Goal: Task Accomplishment & Management: Manage account settings

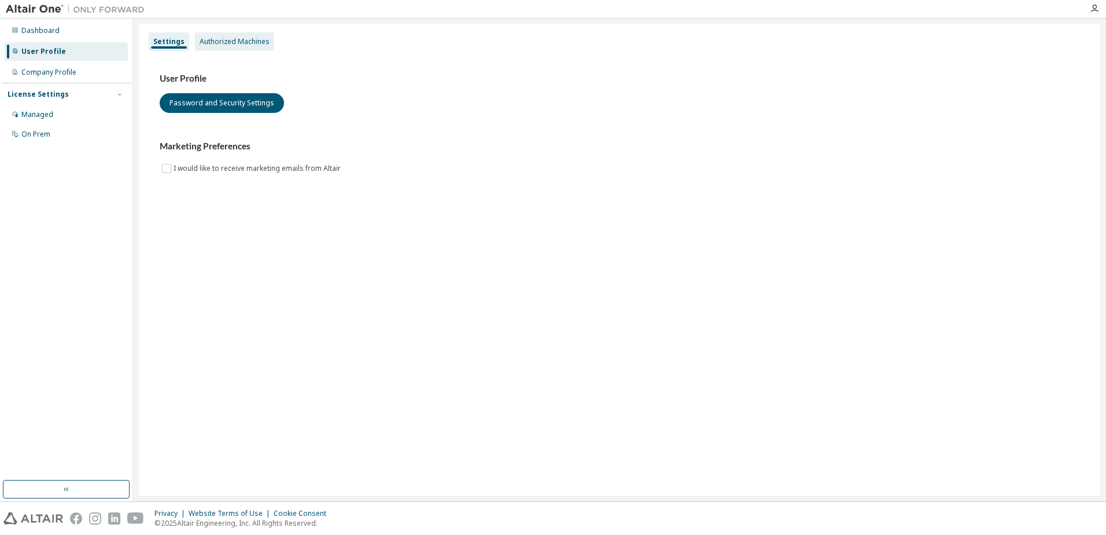
click at [250, 39] on div "Authorized Machines" at bounding box center [235, 41] width 70 height 9
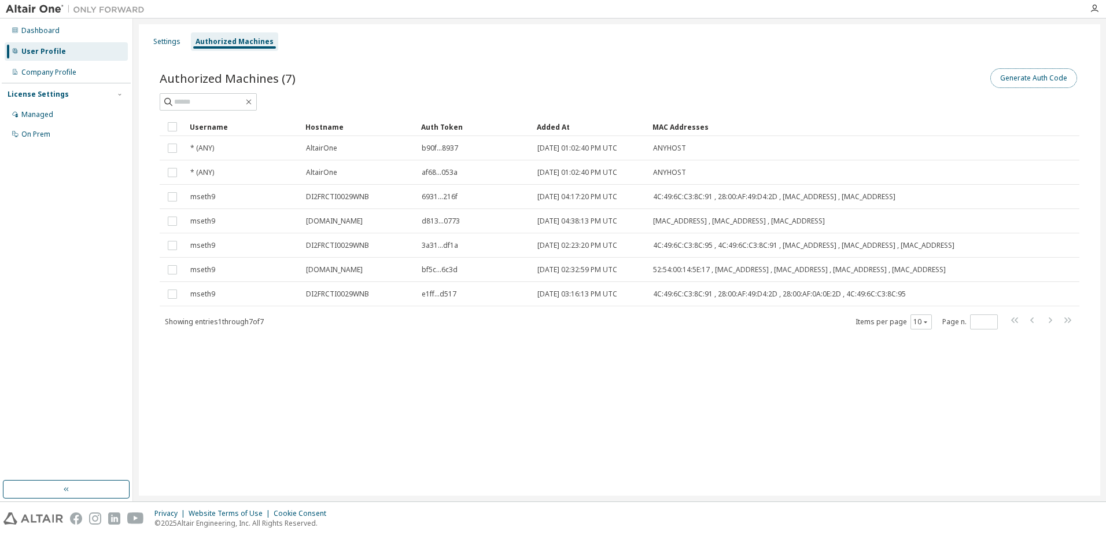
click at [1041, 78] on button "Generate Auth Code" at bounding box center [1033, 78] width 87 height 20
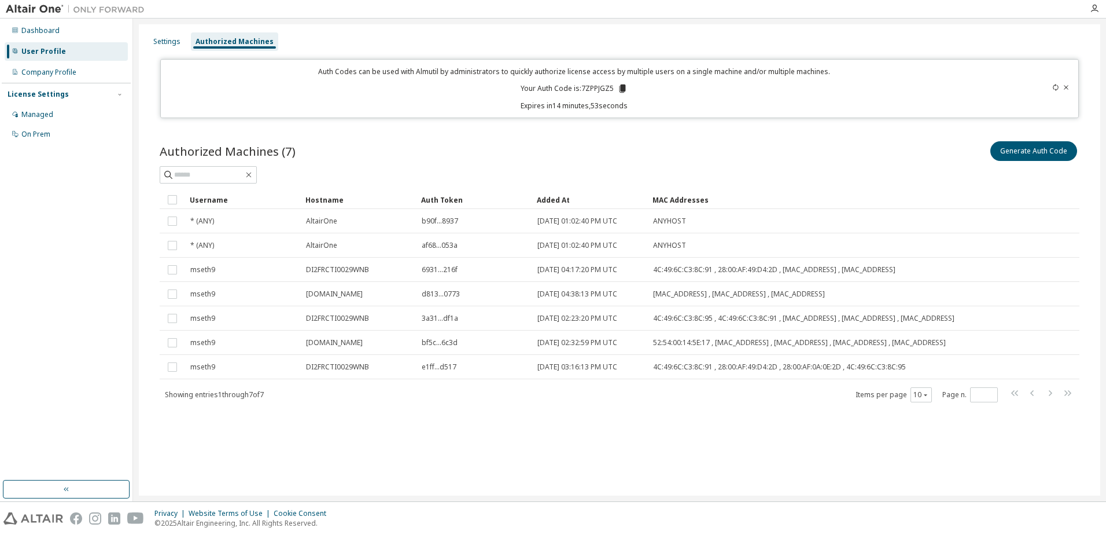
click at [622, 87] on icon at bounding box center [623, 88] width 6 height 8
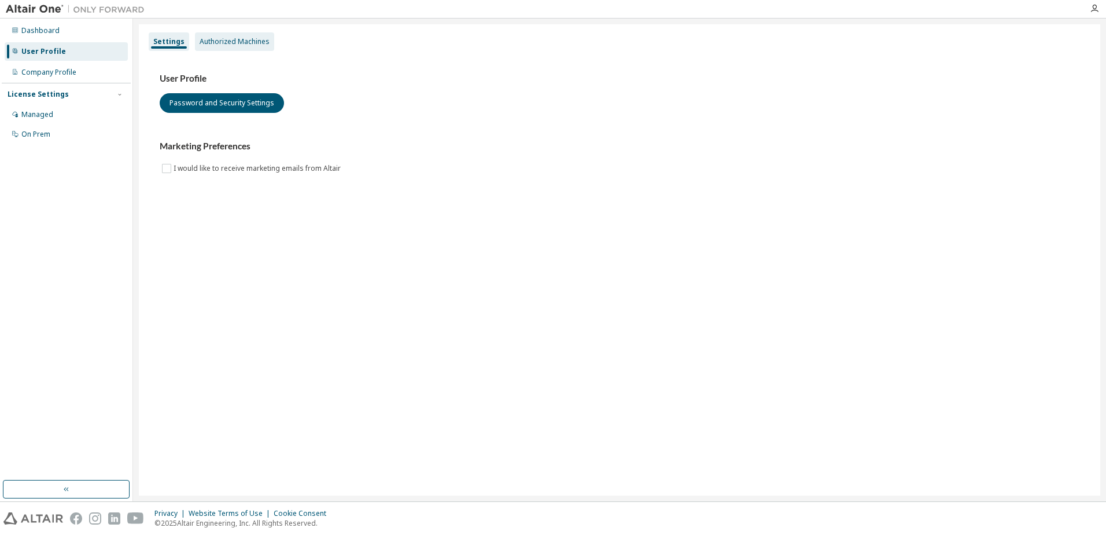
click at [223, 40] on div "Authorized Machines" at bounding box center [235, 41] width 70 height 9
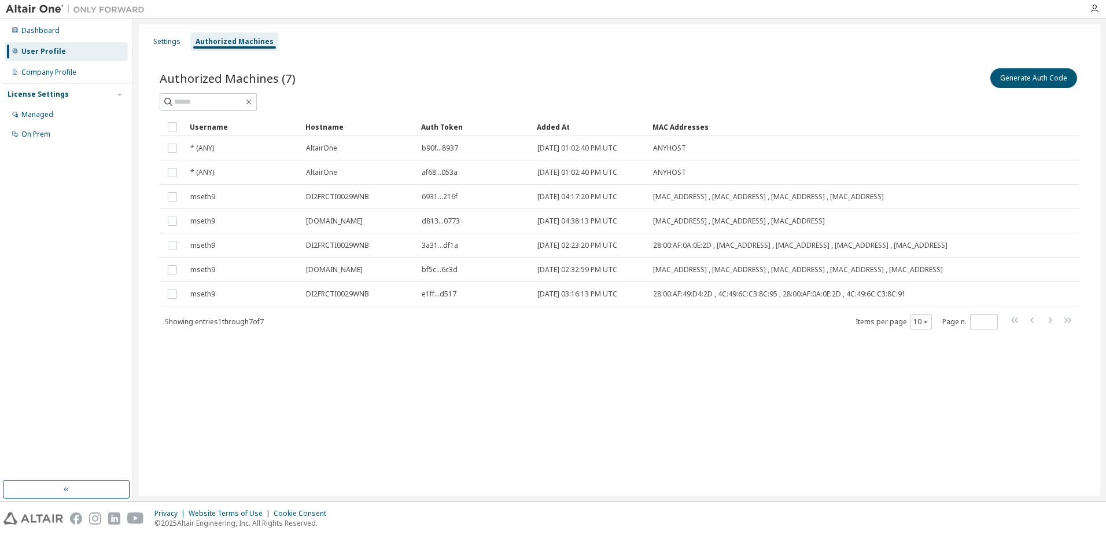
click at [330, 394] on div "Settings Authorized Machines Authorized Machines (7) Generate Auth Code Clear L…" at bounding box center [620, 259] width 962 height 471
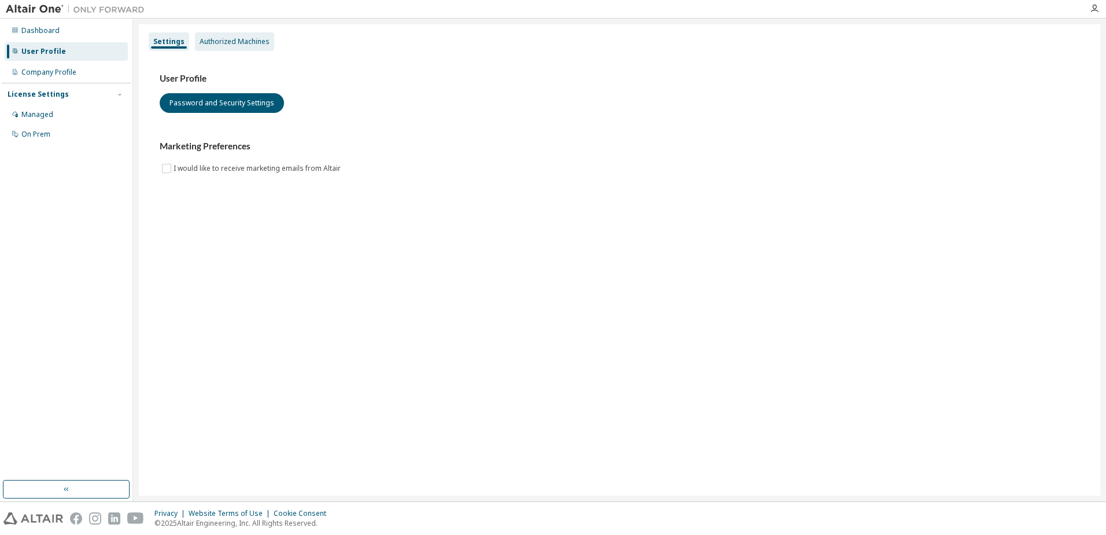
click at [229, 43] on div "Authorized Machines" at bounding box center [235, 41] width 70 height 9
click at [232, 43] on div "Authorized Machines" at bounding box center [235, 41] width 70 height 9
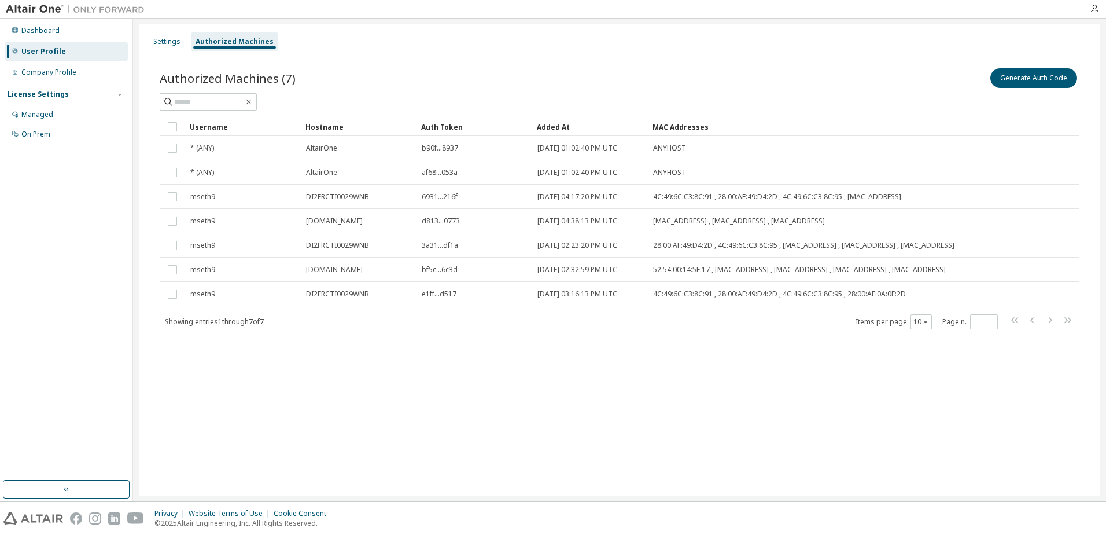
click at [213, 39] on div "Authorized Machines" at bounding box center [235, 41] width 78 height 9
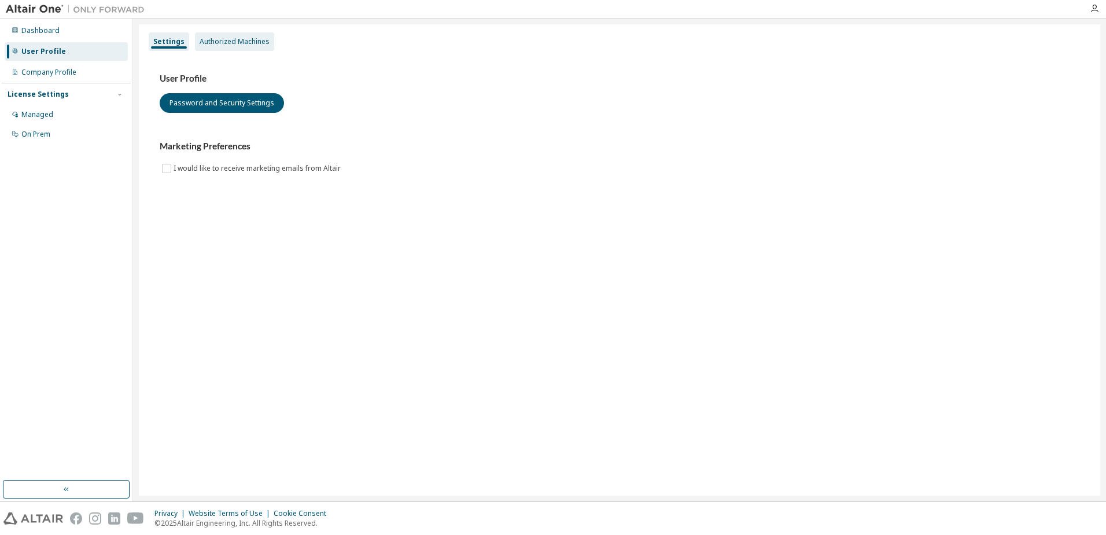
click at [216, 40] on div "Authorized Machines" at bounding box center [235, 41] width 70 height 9
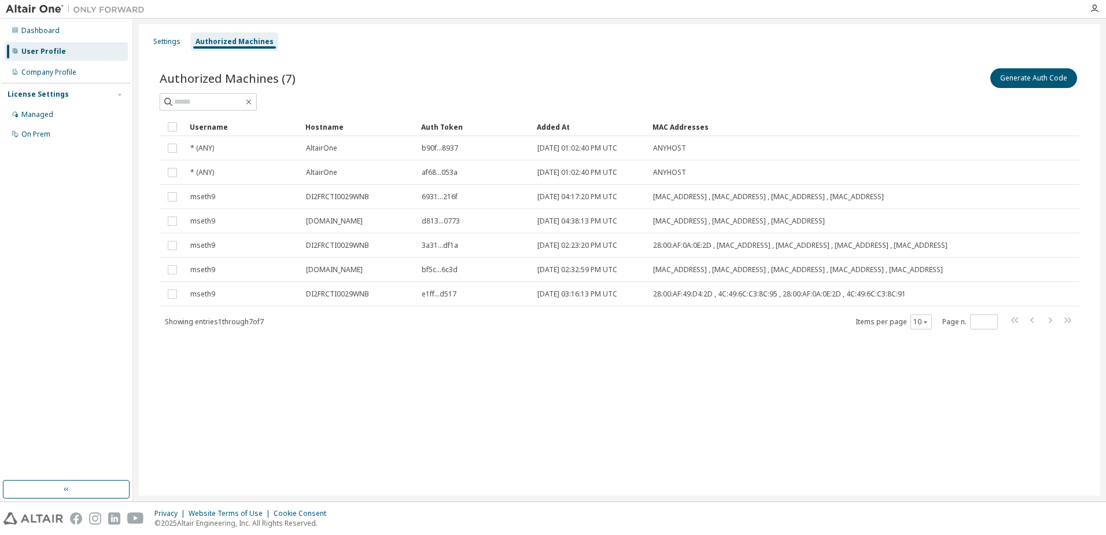
click at [374, 391] on div "Settings Authorized Machines Authorized Machines (7) Generate Auth Code Clear L…" at bounding box center [620, 259] width 962 height 471
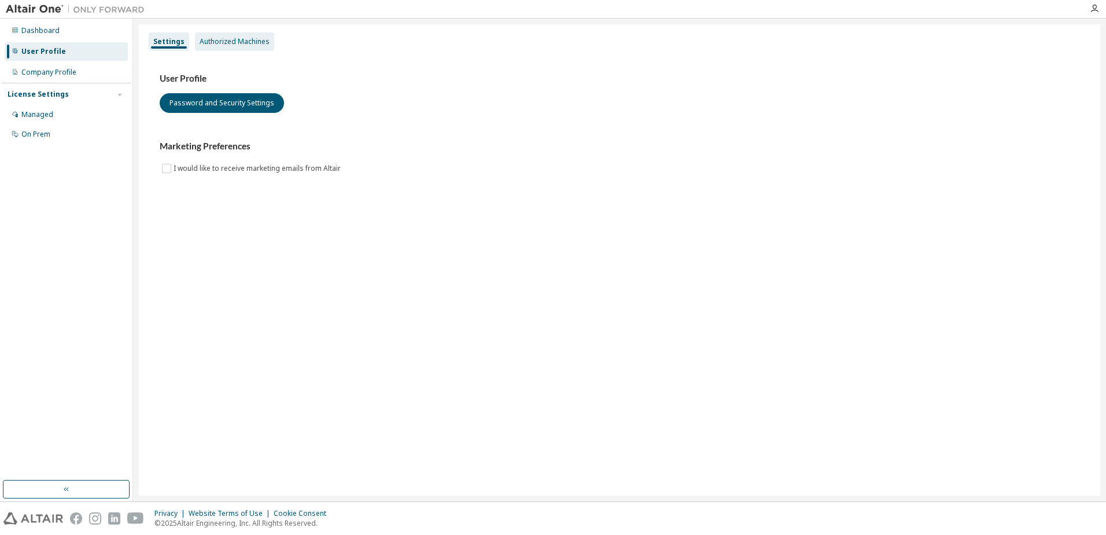
click at [223, 42] on div "Authorized Machines" at bounding box center [235, 41] width 70 height 9
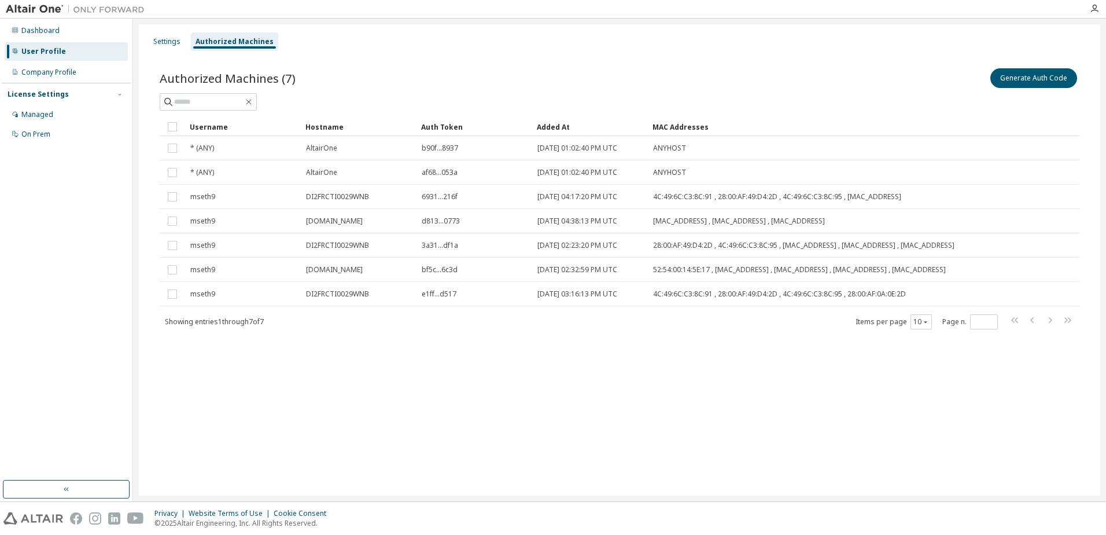
click at [48, 50] on div "User Profile" at bounding box center [43, 51] width 45 height 9
click at [37, 32] on div "Dashboard" at bounding box center [40, 30] width 38 height 9
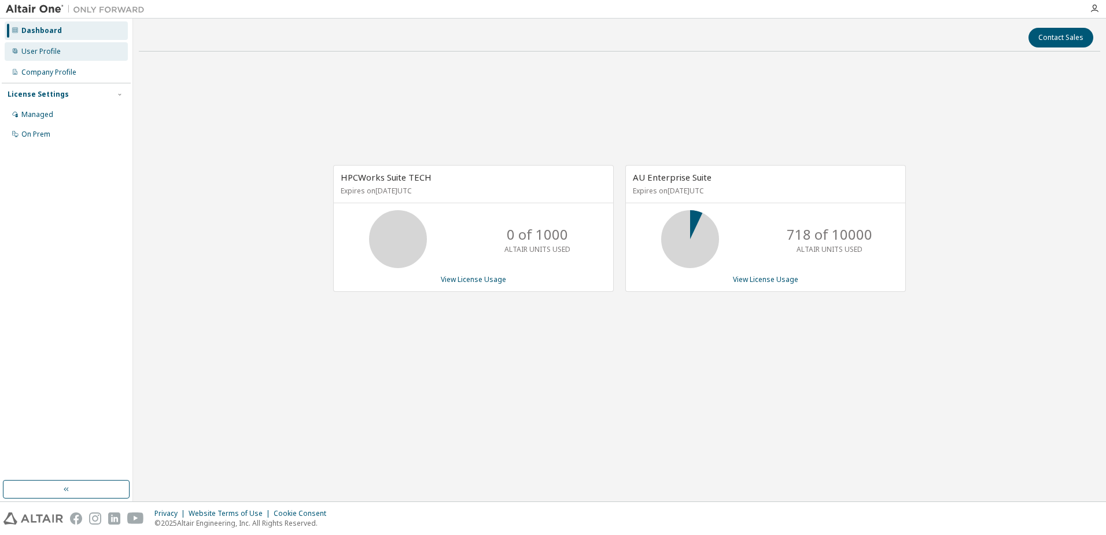
click at [34, 51] on div "User Profile" at bounding box center [40, 51] width 39 height 9
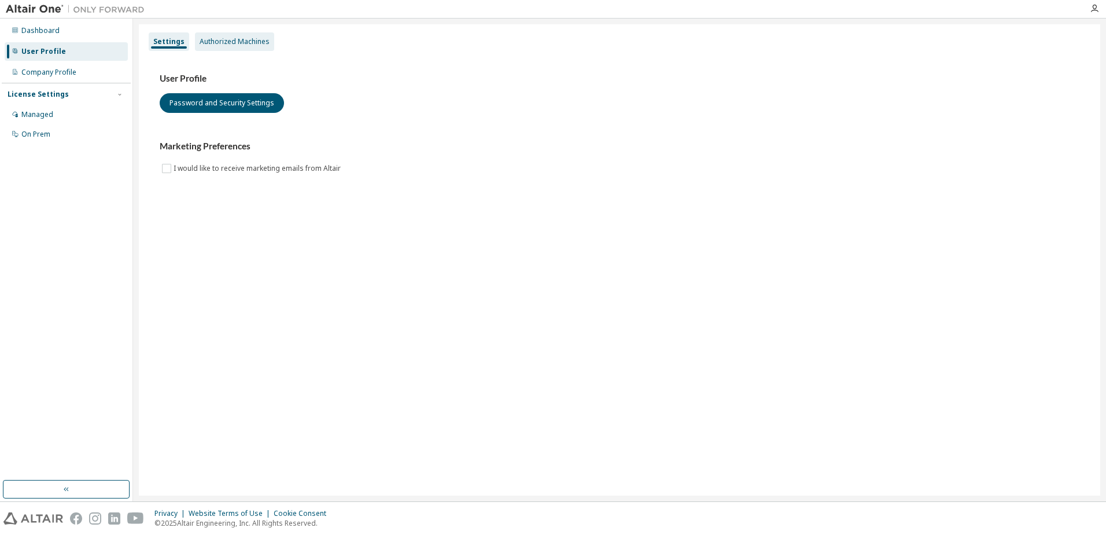
click at [244, 40] on div "Authorized Machines" at bounding box center [235, 41] width 70 height 9
click at [228, 38] on div "Authorized Machines" at bounding box center [235, 41] width 70 height 9
